Goal: Task Accomplishment & Management: Manage account settings

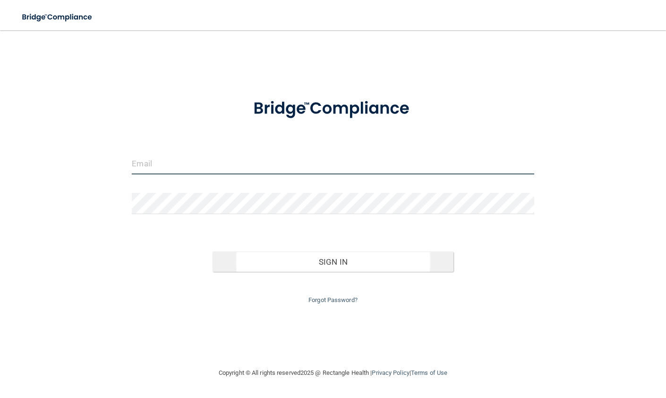
type input "[PERSON_NAME][EMAIL_ADDRESS][DOMAIN_NAME]"
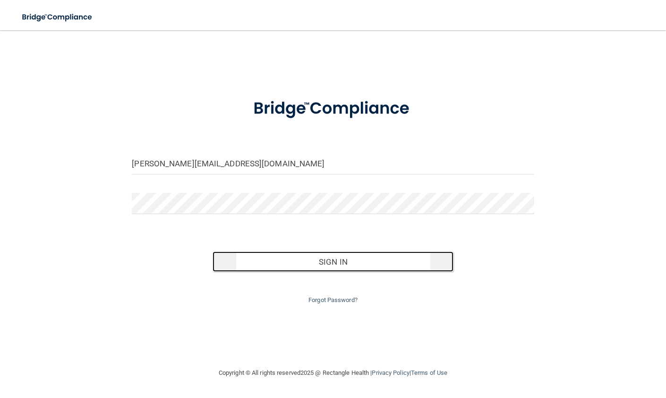
click at [335, 261] on button "Sign In" at bounding box center [333, 261] width 241 height 21
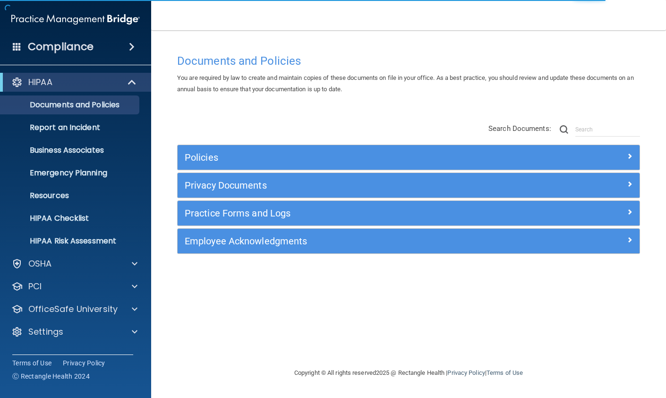
click at [82, 342] on div "HIPAA Documents and Policies Report an Incident Business Associates Emergency P…" at bounding box center [76, 209] width 152 height 280
click at [72, 333] on div "Settings" at bounding box center [62, 331] width 117 height 11
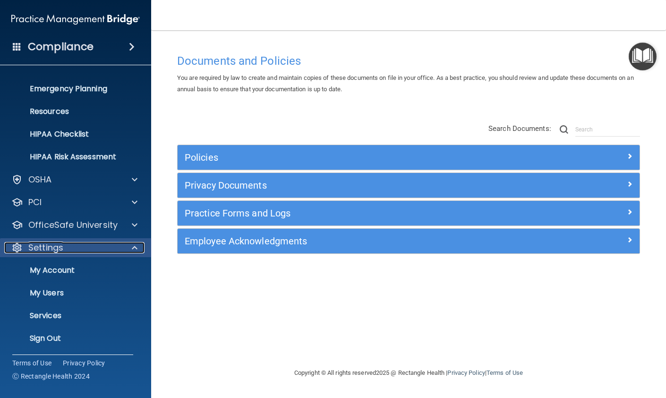
scroll to position [85, 0]
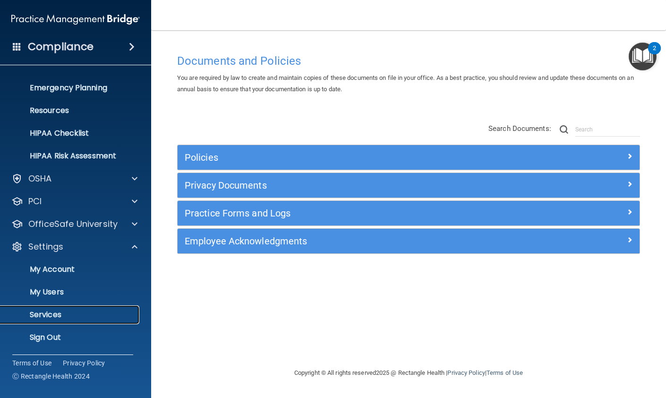
click at [48, 319] on link "Services" at bounding box center [65, 314] width 149 height 19
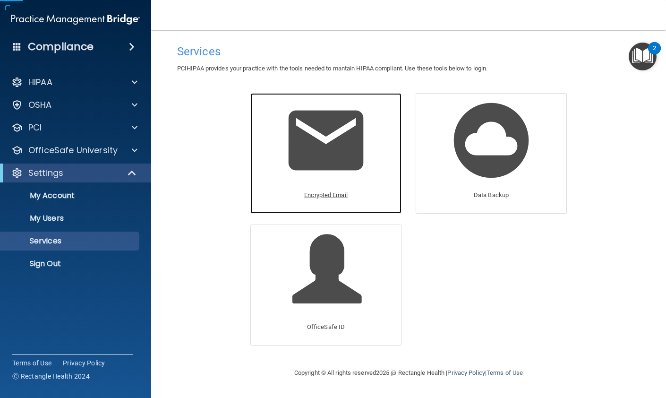
click at [342, 147] on img at bounding box center [326, 140] width 90 height 90
